Goal: Transaction & Acquisition: Purchase product/service

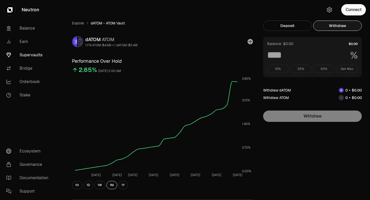
click at [352, 69] on div "10% 25% 50% Get Max" at bounding box center [312, 69] width 90 height 8
click at [352, 8] on button "Connect" at bounding box center [353, 9] width 25 height 11
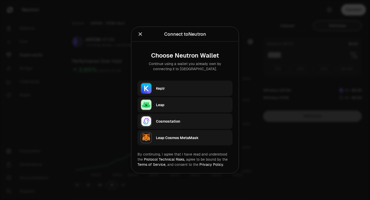
click at [208, 89] on div "Keplr" at bounding box center [193, 88] width 74 height 5
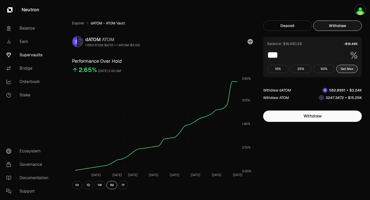
click at [350, 68] on button "Get Max" at bounding box center [347, 69] width 22 height 8
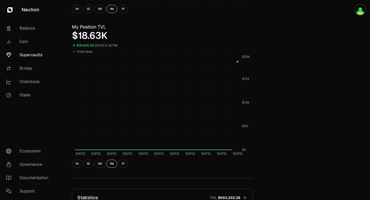
scroll to position [181, 0]
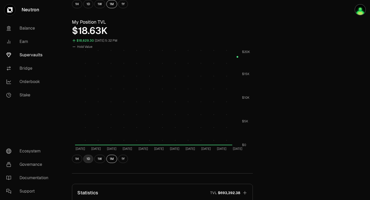
click at [91, 159] on button "1D" at bounding box center [88, 159] width 10 height 8
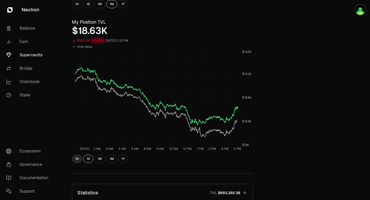
click at [77, 160] on button "1H" at bounding box center [77, 159] width 10 height 8
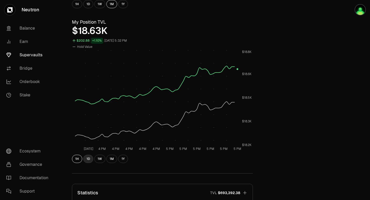
click at [89, 159] on button "1D" at bounding box center [88, 159] width 10 height 8
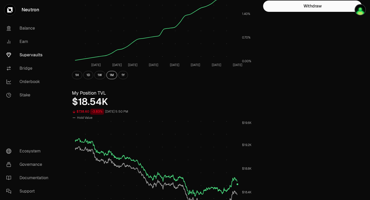
scroll to position [0, 0]
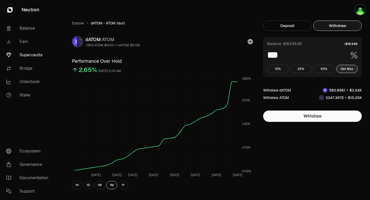
click at [344, 70] on button "Get Max" at bounding box center [347, 69] width 22 height 8
click at [325, 72] on button "50%" at bounding box center [324, 69] width 22 height 8
click at [346, 69] on button "Get Max" at bounding box center [347, 69] width 22 height 8
type input "***"
